Goal: Check status: Check status

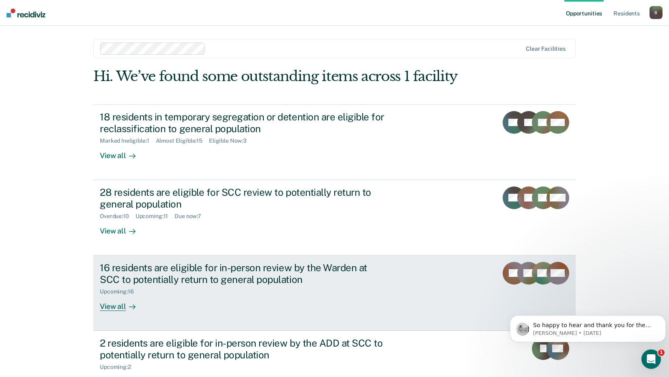
click at [225, 283] on div "16 residents are eligible for in-person review by the Warden at SCC to potentia…" at bounding box center [242, 274] width 285 height 24
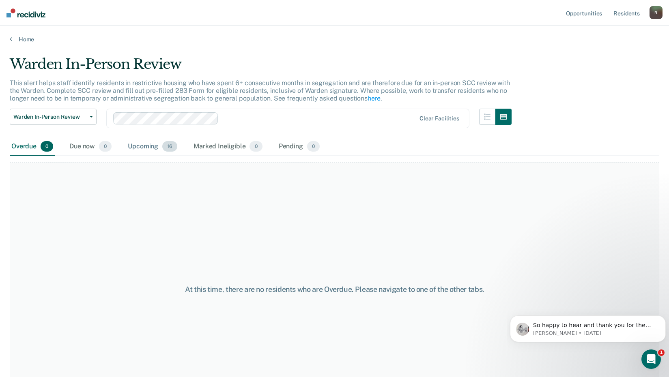
click at [150, 148] on div "Upcoming 16" at bounding box center [152, 147] width 53 height 18
